Goal: Find contact information: Find contact information

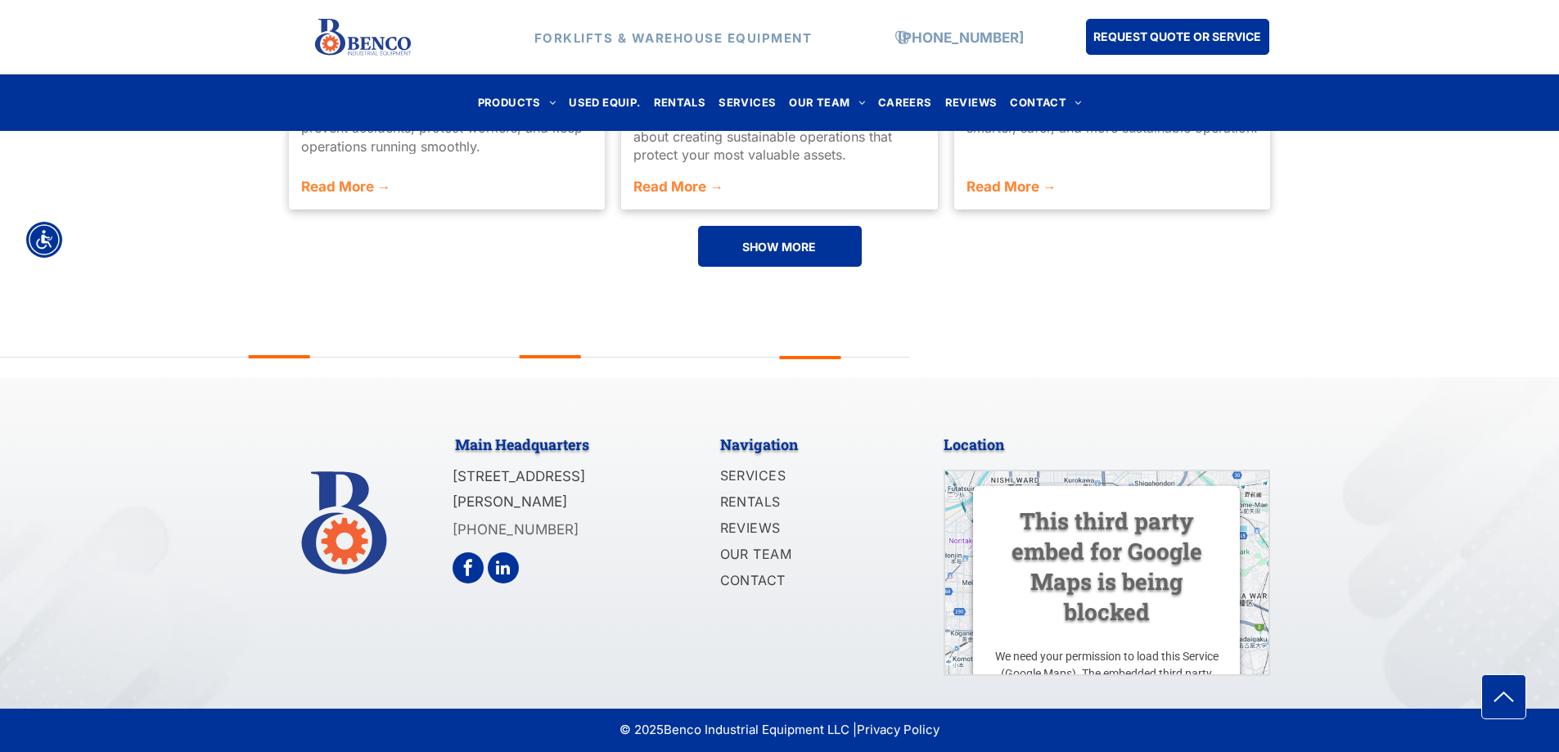
scroll to position [3940, 0]
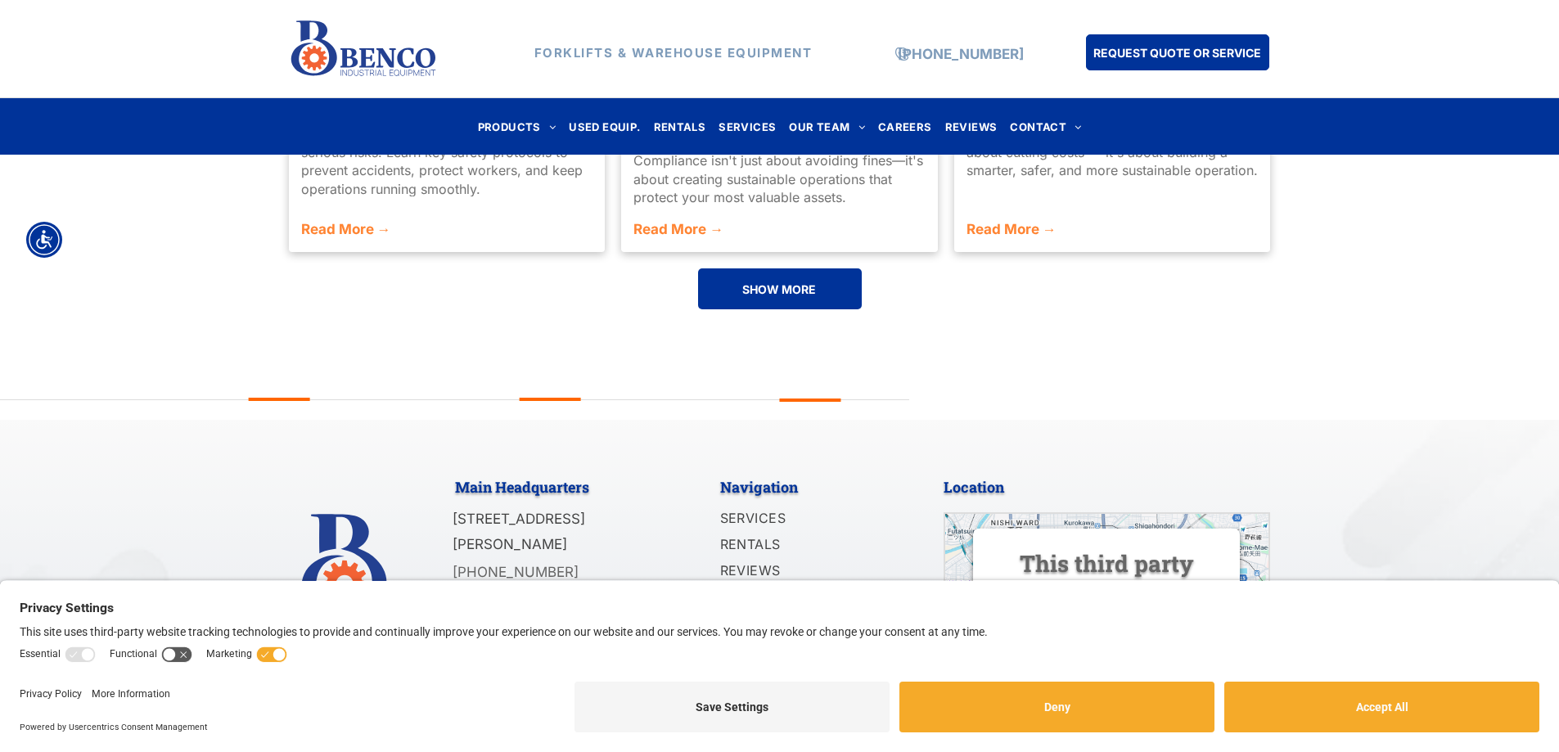
copy div "Main Headquarters [STREET_ADDRESS][PERSON_NAME]"
copy span "[STREET_ADDRESS][PERSON_NAME]"
drag, startPoint x: 655, startPoint y: 505, endPoint x: 452, endPoint y: 479, distance: 204.7
click at [453, 507] on p "[STREET_ADDRESS][PERSON_NAME]" at bounding box center [554, 532] width 203 height 50
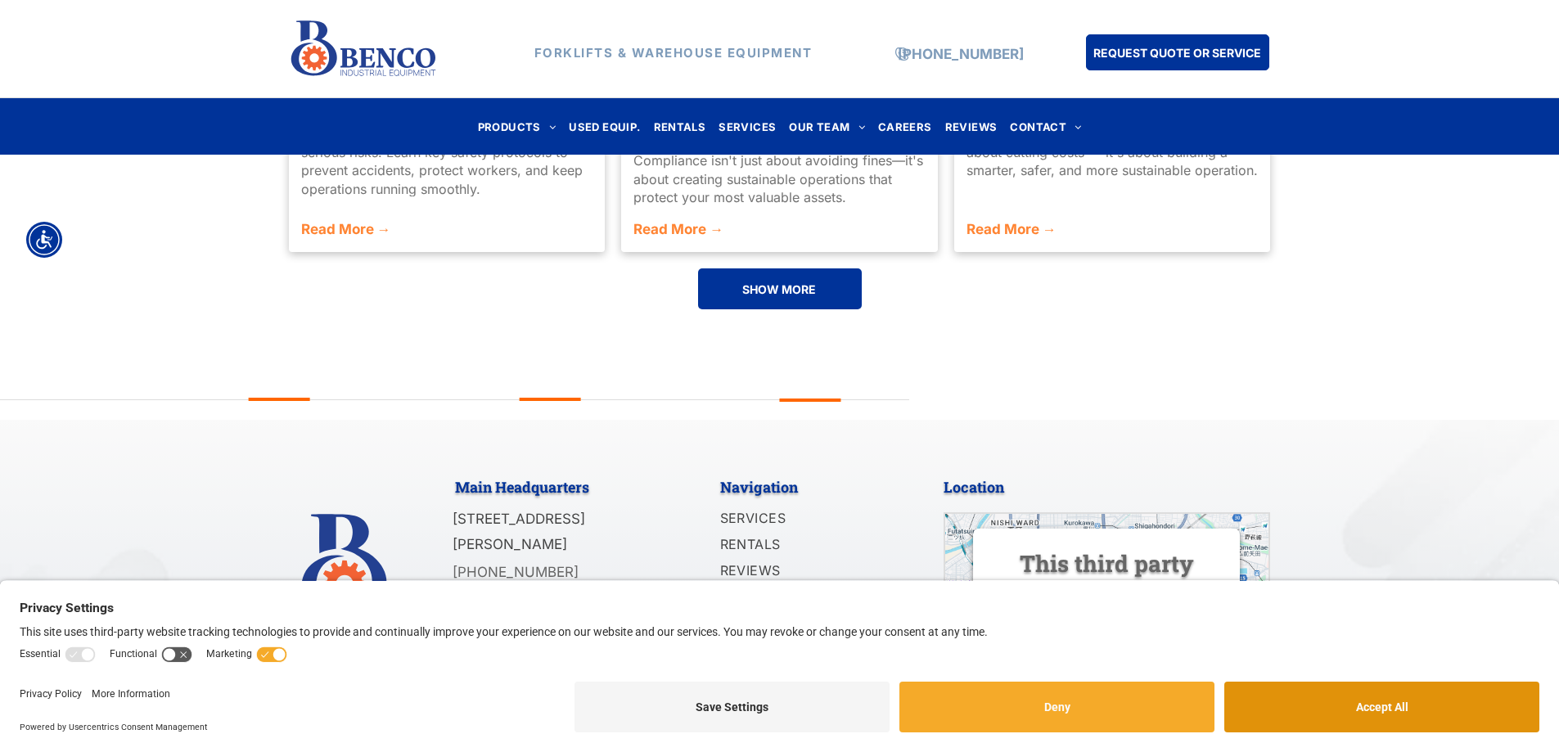
click at [1432, 728] on button "Accept All" at bounding box center [1382, 707] width 315 height 51
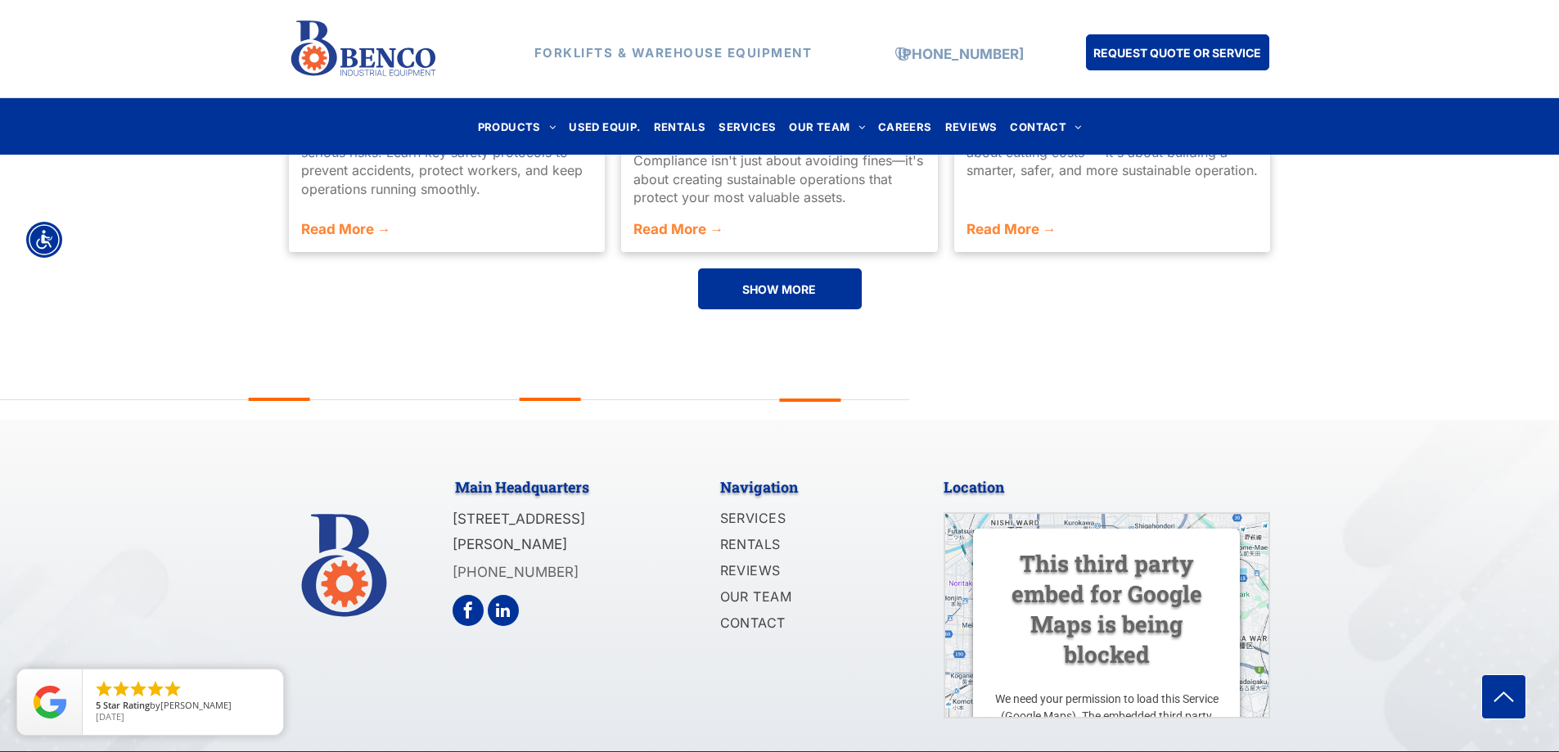
scroll to position [3941, 0]
